Goal: Task Accomplishment & Management: Manage account settings

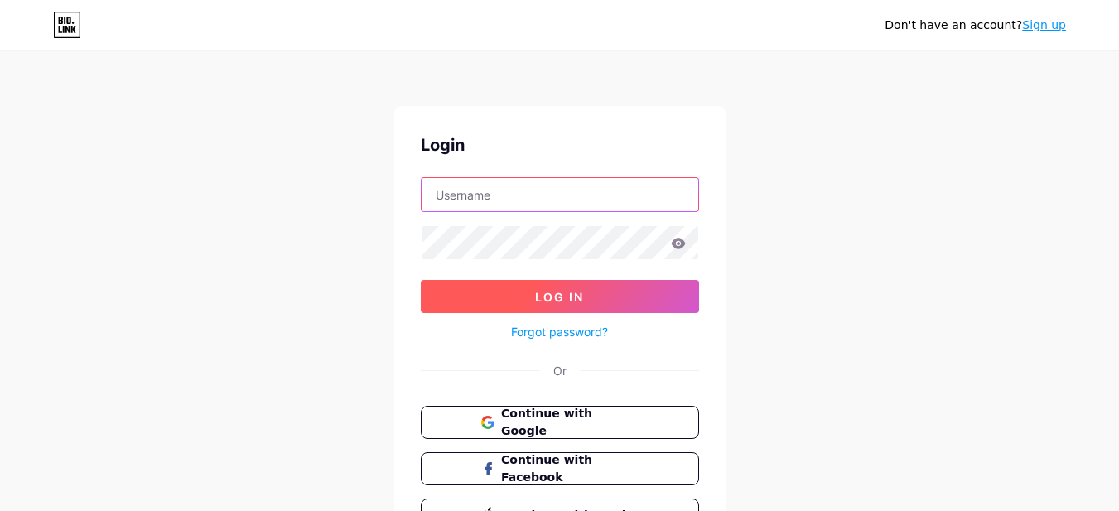
type input "[EMAIL_ADDRESS][DOMAIN_NAME]"
click at [579, 301] on span "Log In" at bounding box center [559, 297] width 49 height 14
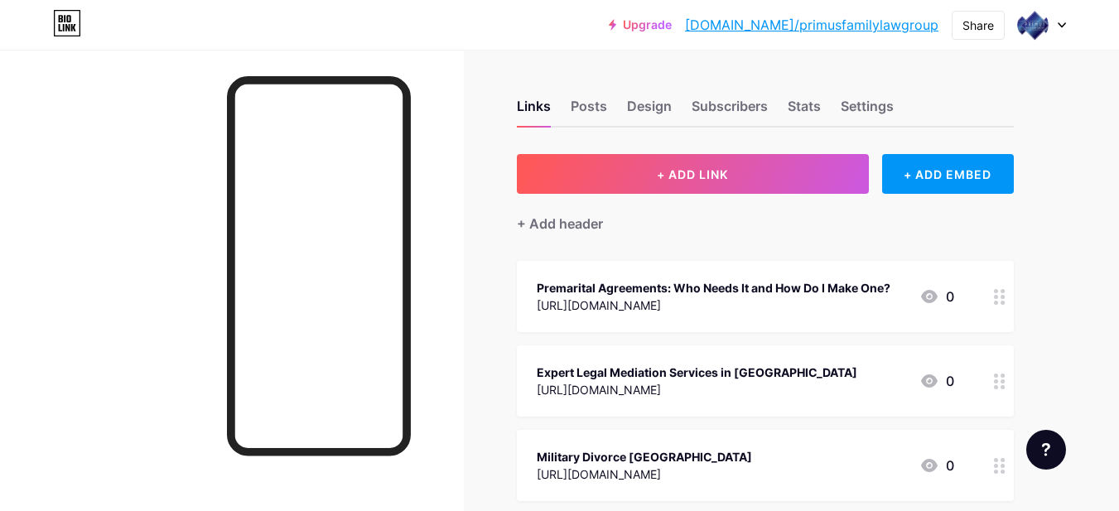
click at [15, 285] on div at bounding box center [232, 305] width 464 height 511
click at [41, 310] on div at bounding box center [232, 305] width 464 height 511
click at [0, 277] on div at bounding box center [232, 305] width 464 height 511
click at [426, 441] on div at bounding box center [232, 305] width 464 height 511
click at [0, 211] on div at bounding box center [232, 305] width 464 height 511
